Goal: Check status: Check status

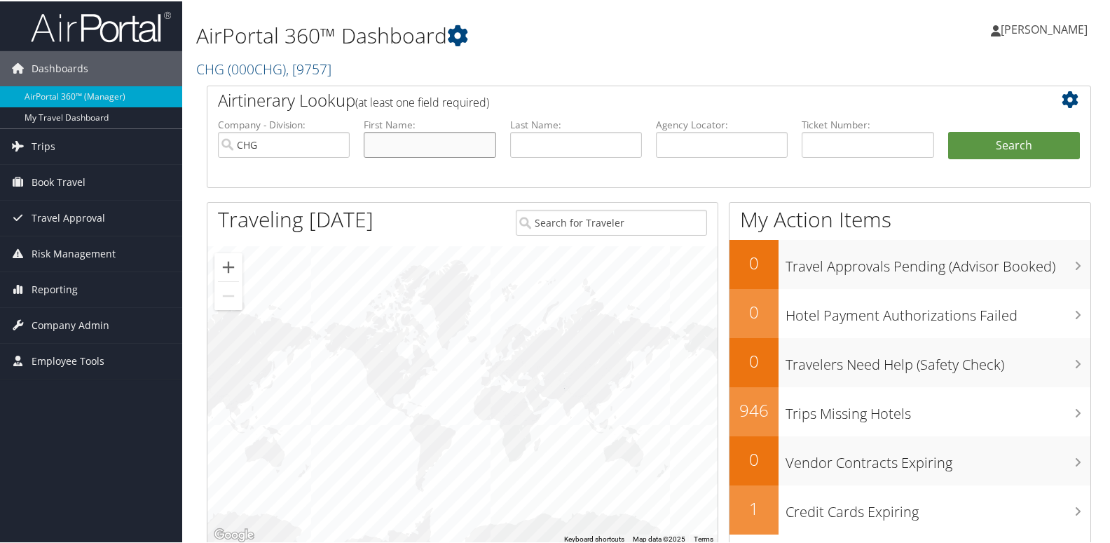
click at [400, 139] on input "text" at bounding box center [430, 143] width 132 height 26
paste input "Mccann, Steven"
drag, startPoint x: 412, startPoint y: 139, endPoint x: 137, endPoint y: 139, distance: 274.8
click at [137, 139] on div "Dashboards AirPortal 360™ (Manager) My Travel Dashboard Trips Airtinerary® Look…" at bounding box center [558, 456] width 1116 height 913
type input "[PERSON_NAME]"
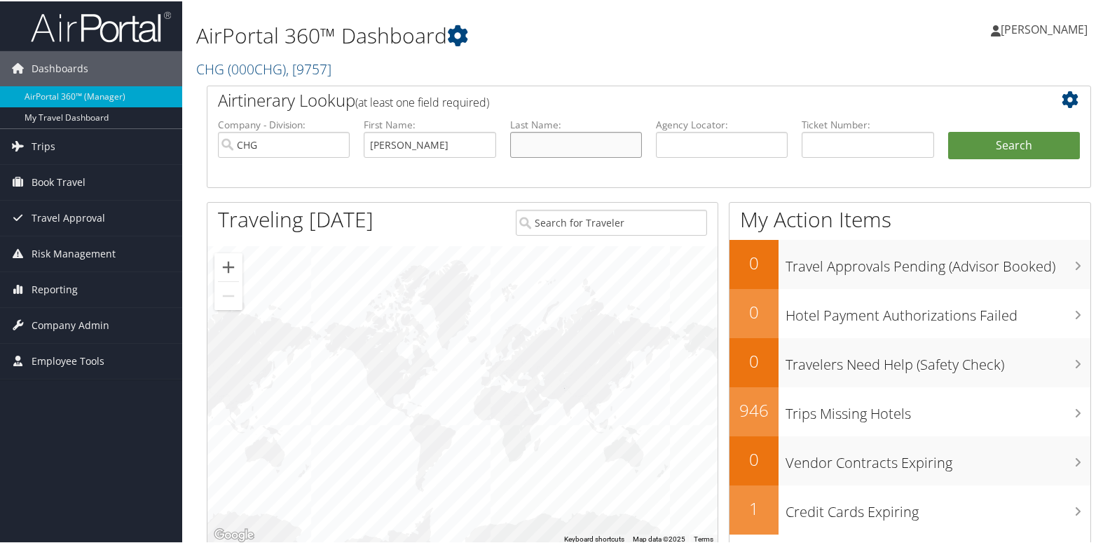
click at [590, 144] on input "text" at bounding box center [576, 143] width 132 height 26
paste input "Mccann,"
type input "[PERSON_NAME]"
click at [998, 151] on button "Search" at bounding box center [1015, 144] width 132 height 28
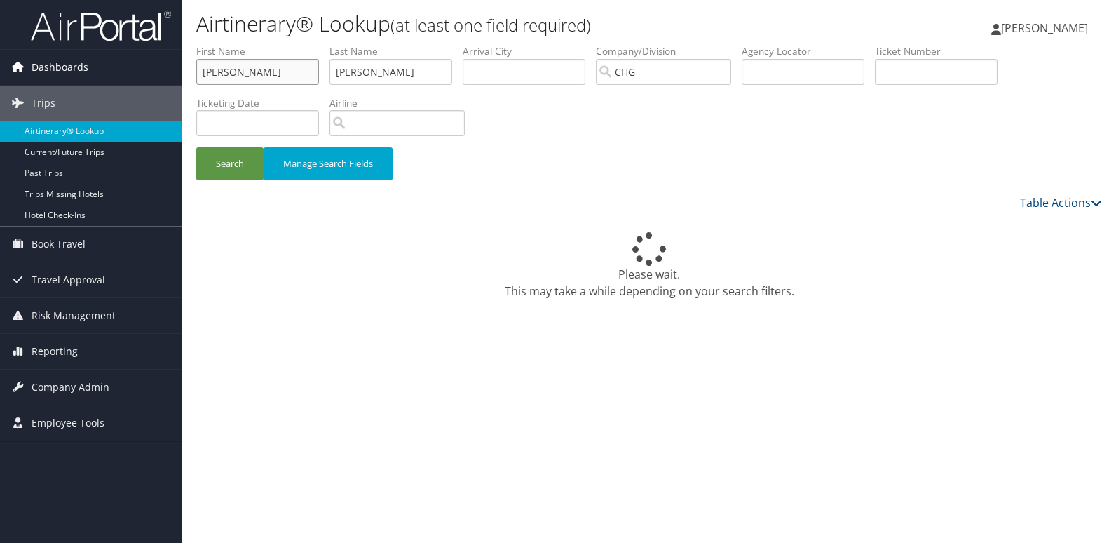
drag, startPoint x: 205, startPoint y: 67, endPoint x: 136, endPoint y: 65, distance: 69.4
click at [136, 65] on div "Dashboards AirPortal 360™ (Manager) My Travel Dashboard Trips Airtinerary® Look…" at bounding box center [558, 271] width 1116 height 543
paste input "[PERSON_NAME]"
drag, startPoint x: 222, startPoint y: 73, endPoint x: 90, endPoint y: 74, distance: 131.8
click at [90, 74] on div "Dashboards AirPortal 360™ (Manager) My Travel Dashboard Trips Airtinerary® Look…" at bounding box center [558, 271] width 1116 height 543
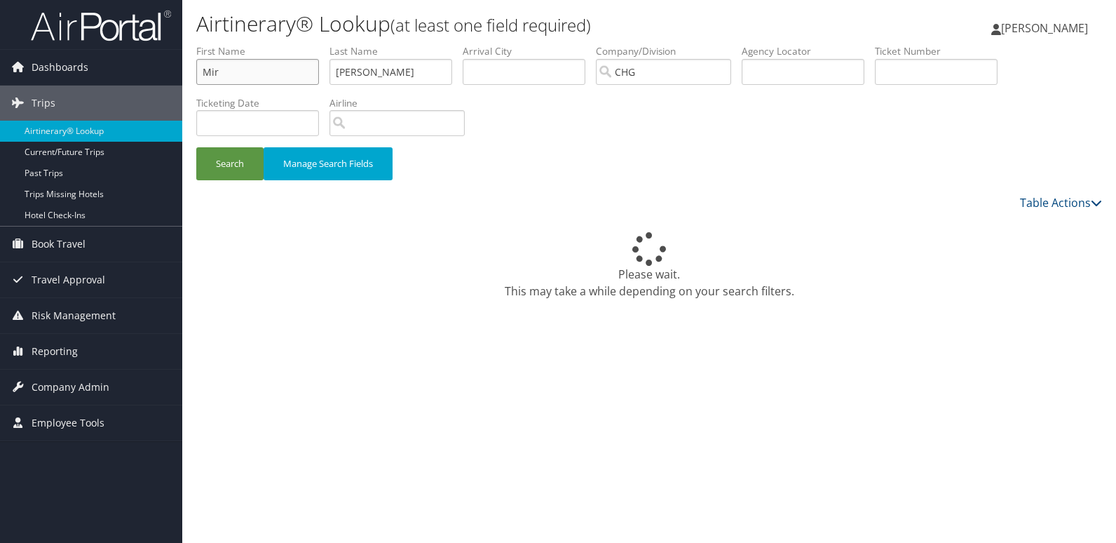
type input "Mir"
drag, startPoint x: 401, startPoint y: 72, endPoint x: 267, endPoint y: 57, distance: 134.8
click at [267, 44] on ul "First Name Mir Last Name [PERSON_NAME] Departure City Arrival City Company/Divi…" at bounding box center [649, 44] width 906 height 0
paste input "[PERSON_NAME],"
type input "[PERSON_NAME]"
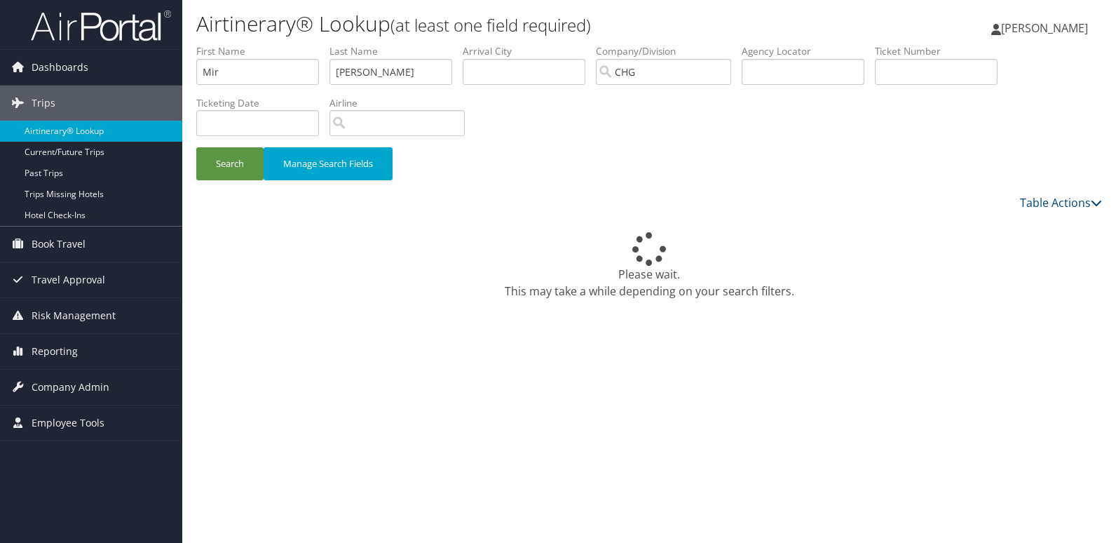
click at [263, 147] on form "First Name Mir Last Name Ali Departure City Arrival City Company/Division [GEOG…" at bounding box center [649, 119] width 906 height 150
drag, startPoint x: 263, startPoint y: 147, endPoint x: 245, endPoint y: 168, distance: 27.4
click at [245, 168] on button "Search" at bounding box center [229, 163] width 67 height 33
click at [241, 167] on button "Search" at bounding box center [229, 163] width 67 height 33
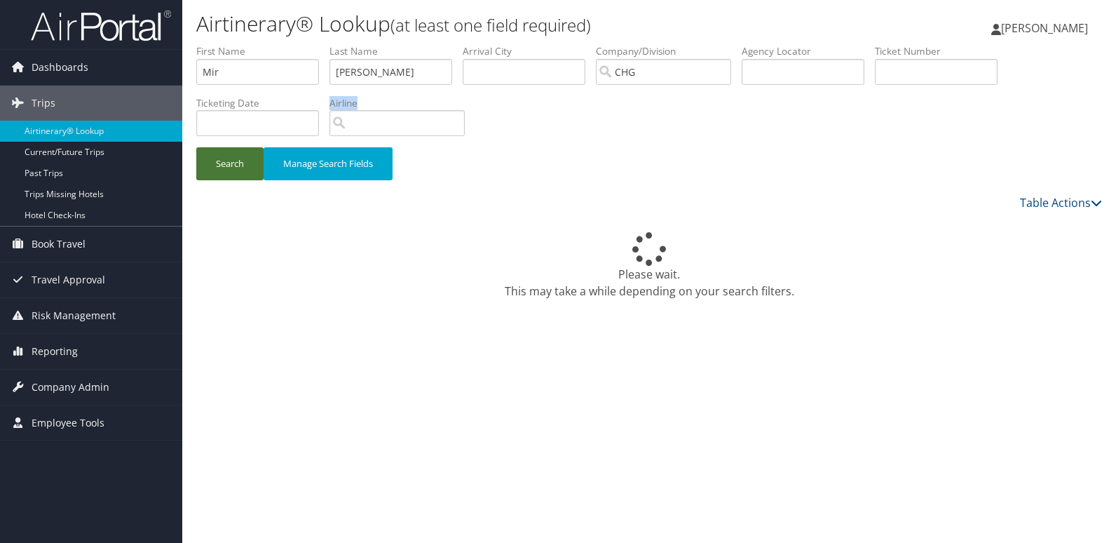
click at [240, 158] on button "Search" at bounding box center [229, 163] width 67 height 33
drag, startPoint x: 240, startPoint y: 158, endPoint x: 603, endPoint y: 163, distance: 363.2
click at [603, 163] on div "Search Manage Search Fields" at bounding box center [649, 170] width 927 height 47
click at [222, 163] on button "Search" at bounding box center [229, 163] width 67 height 33
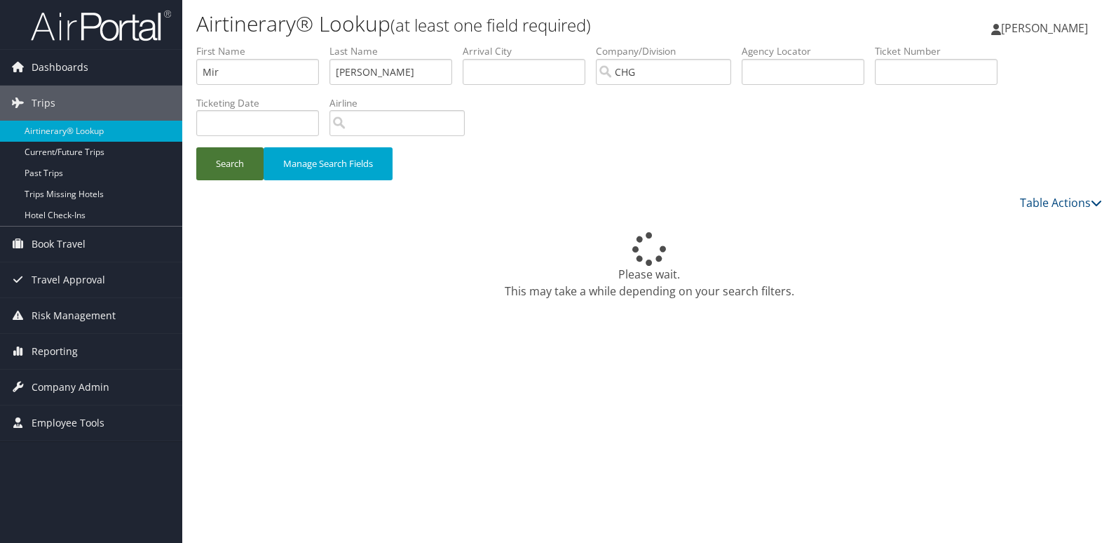
click at [240, 162] on button "Search" at bounding box center [229, 163] width 67 height 33
click at [240, 163] on button "Search" at bounding box center [229, 163] width 67 height 33
click at [243, 163] on button "Search" at bounding box center [229, 163] width 67 height 33
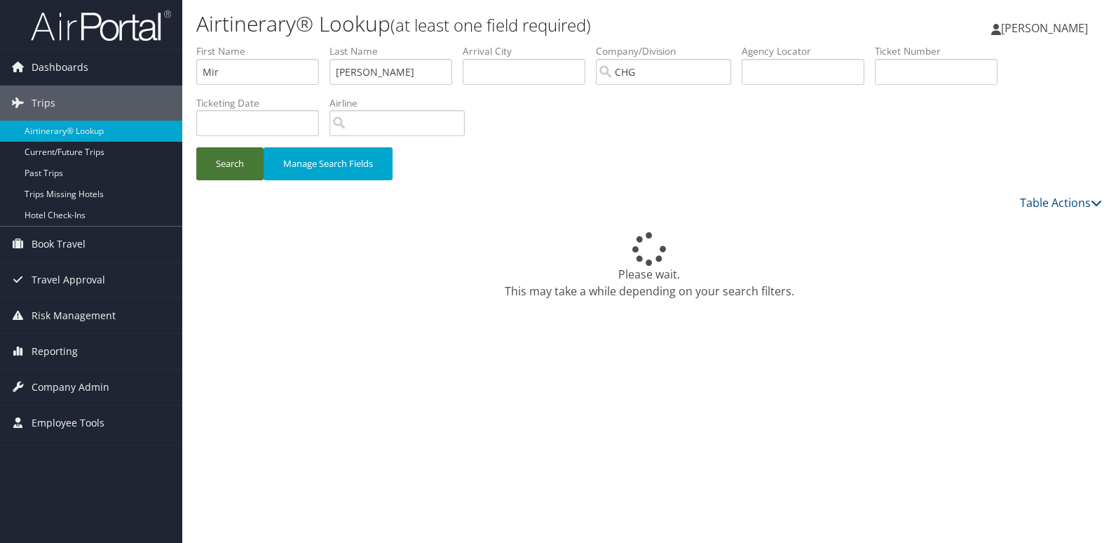
click at [243, 163] on button "Search" at bounding box center [229, 163] width 67 height 33
drag, startPoint x: 897, startPoint y: 578, endPoint x: 1226, endPoint y: 445, distance: 355.4
click at [1115, 445] on html "Menu Dashboards ► AirPortal 360™ (Manager) My Travel Dashboard Trips ► Airtiner…" at bounding box center [558, 271] width 1116 height 543
click at [229, 154] on button "Search" at bounding box center [229, 163] width 67 height 33
click at [227, 154] on button "Search" at bounding box center [229, 163] width 67 height 33
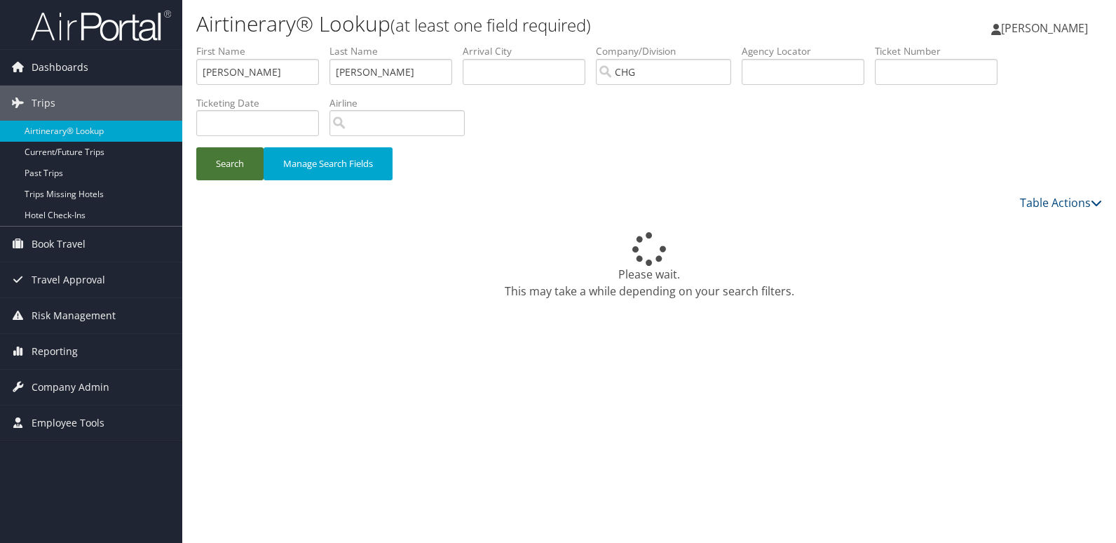
click at [251, 171] on button "Search" at bounding box center [229, 163] width 67 height 33
click at [242, 170] on button "Search" at bounding box center [229, 163] width 67 height 33
drag, startPoint x: 242, startPoint y: 170, endPoint x: 445, endPoint y: 88, distance: 219.5
click at [243, 170] on button "Search" at bounding box center [229, 163] width 67 height 33
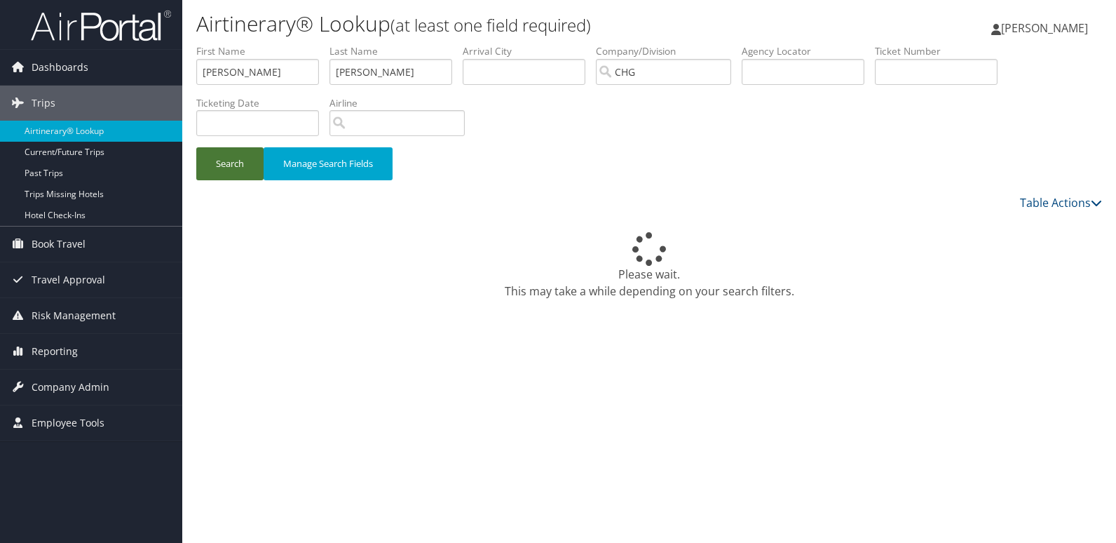
click at [245, 160] on button "Search" at bounding box center [229, 163] width 67 height 33
click at [205, 166] on button "Search" at bounding box center [229, 163] width 67 height 33
click at [279, 57] on label "First Name" at bounding box center [262, 51] width 133 height 14
click at [274, 69] on input "[PERSON_NAME]" at bounding box center [257, 72] width 123 height 26
click at [451, 62] on input "[PERSON_NAME]" at bounding box center [390, 72] width 123 height 26
